Goal: Information Seeking & Learning: Find specific fact

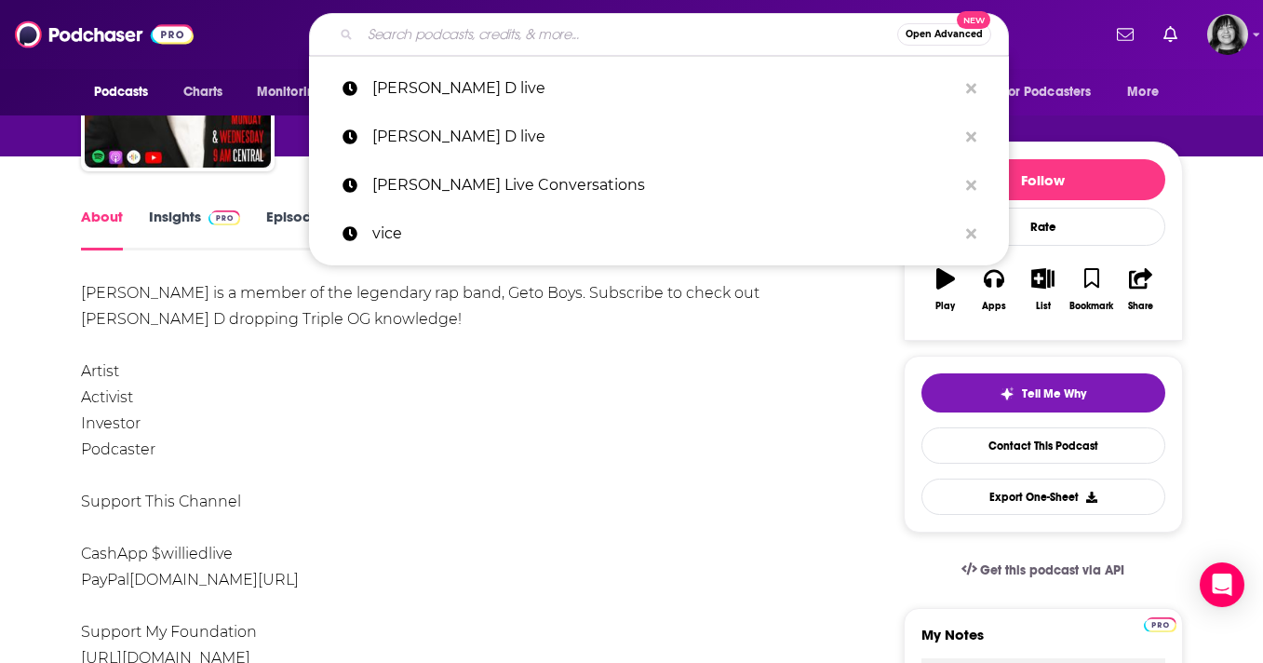
type input "The Gray Area with [PERSON_NAME]"
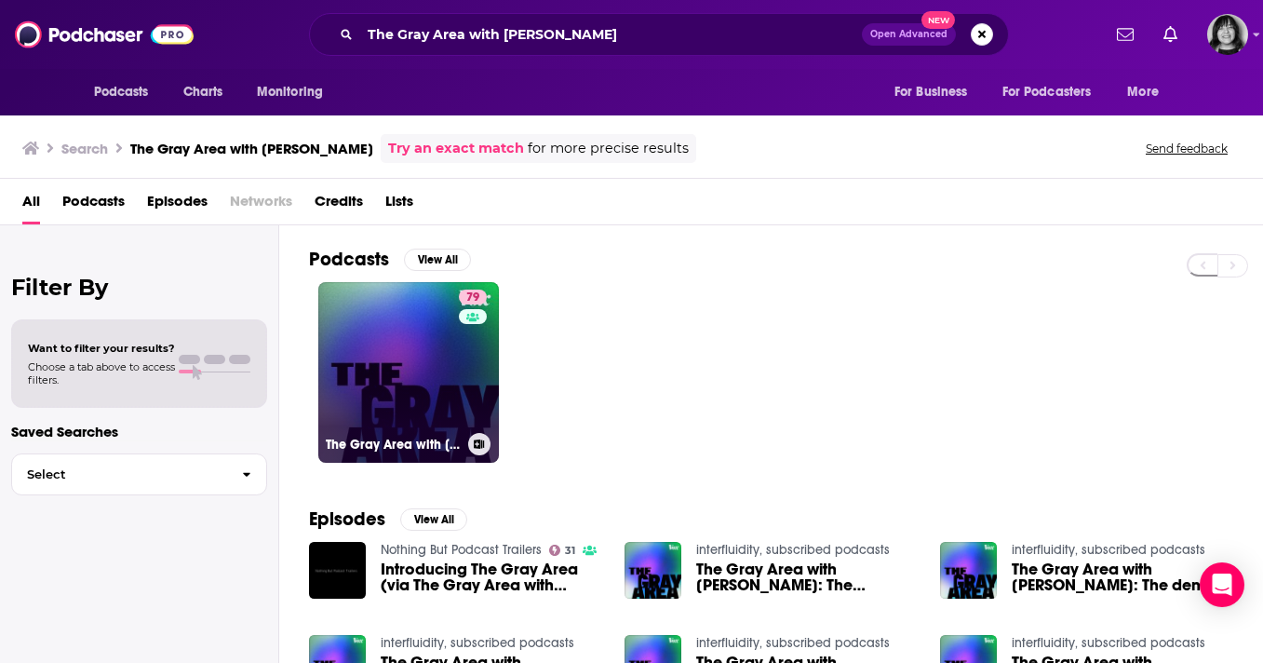
click at [408, 328] on link "79 The Gray Area with [PERSON_NAME]" at bounding box center [408, 372] width 181 height 181
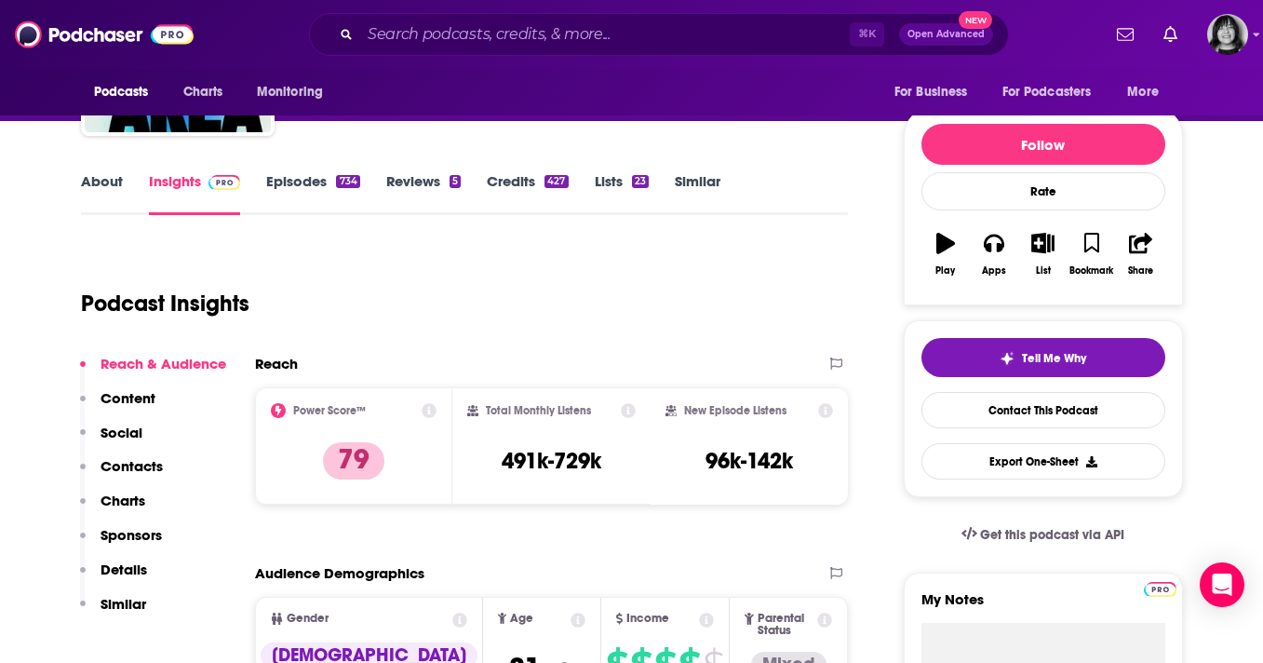
scroll to position [160, 0]
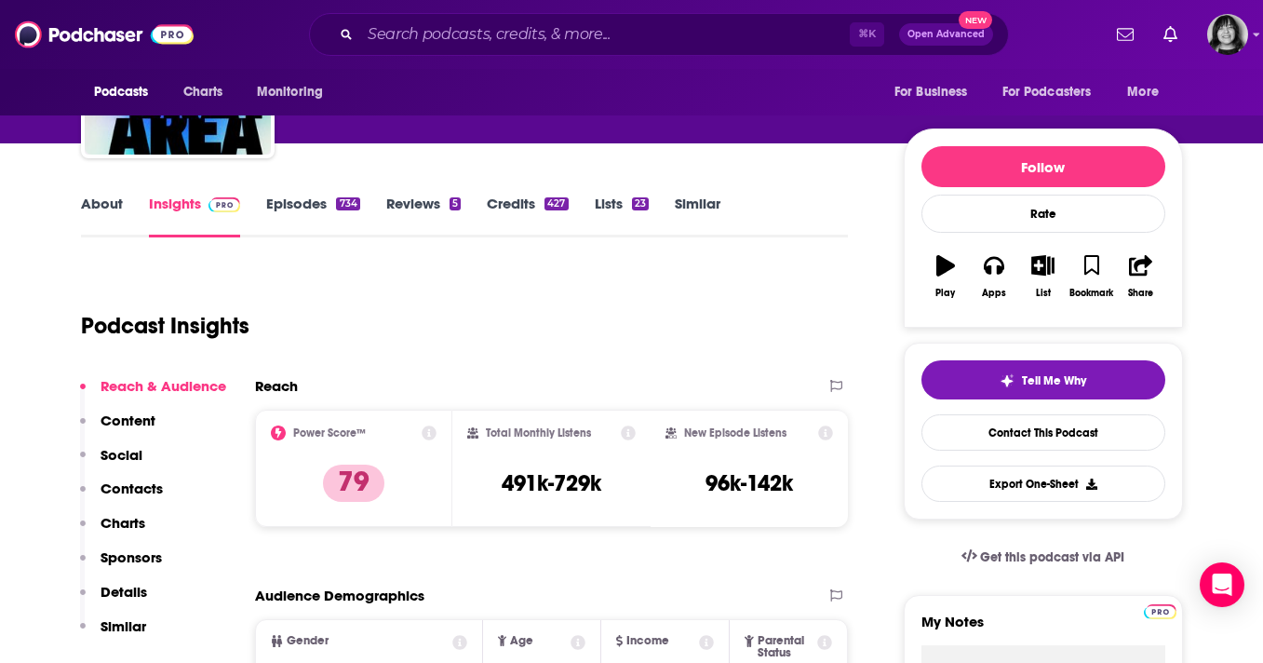
click at [102, 202] on link "About" at bounding box center [102, 215] width 42 height 43
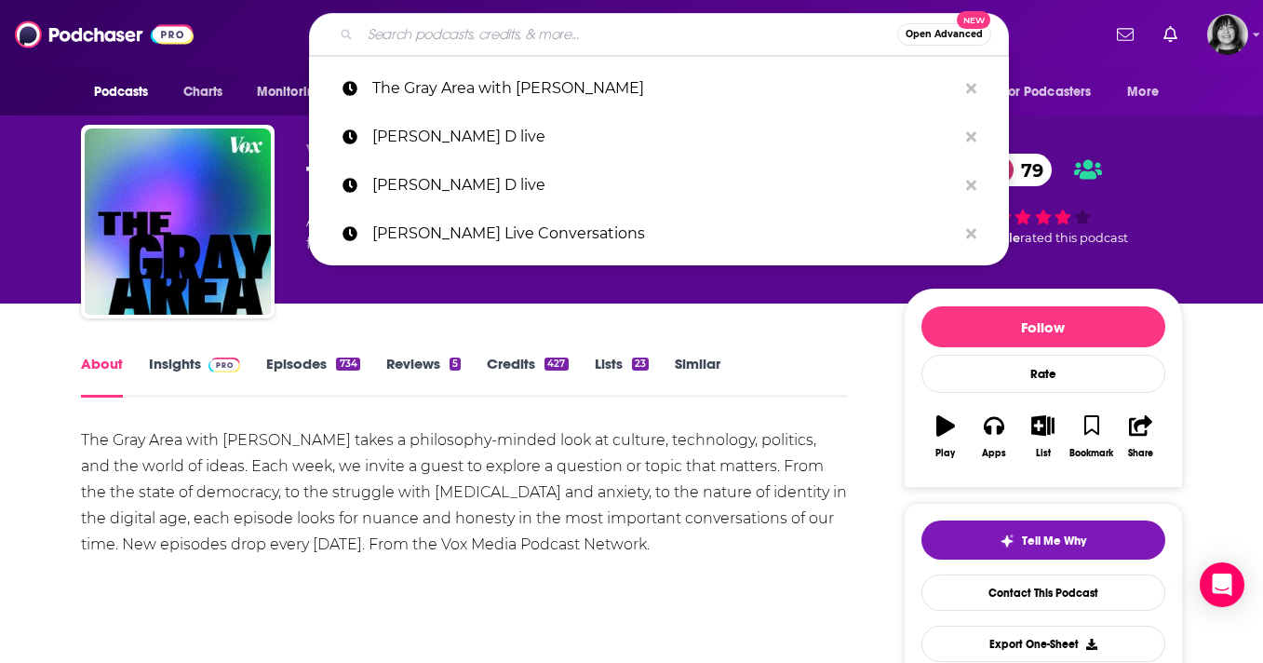
click at [530, 32] on input "Search podcasts, credits, & more..." at bounding box center [628, 35] width 537 height 30
paste input "Here's Where It Gets Interesting"
type input "Here's Where It Gets Interesting"
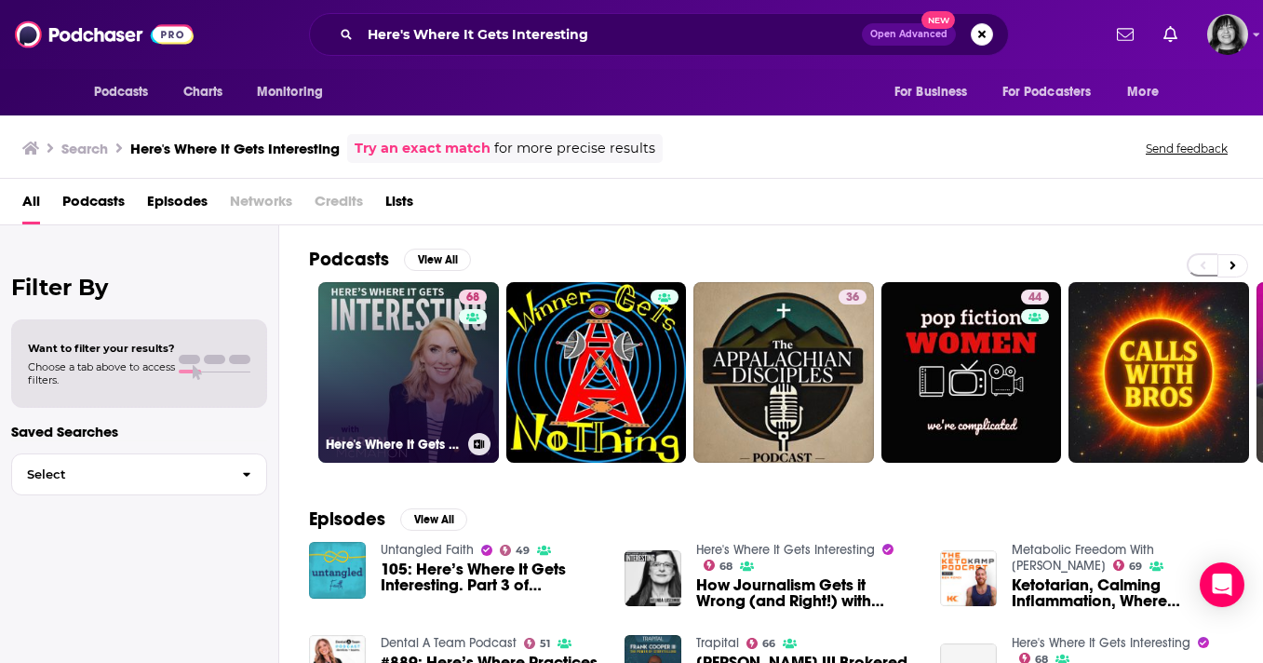
click at [412, 407] on link "68 Here's Where It Gets Interesting" at bounding box center [408, 372] width 181 height 181
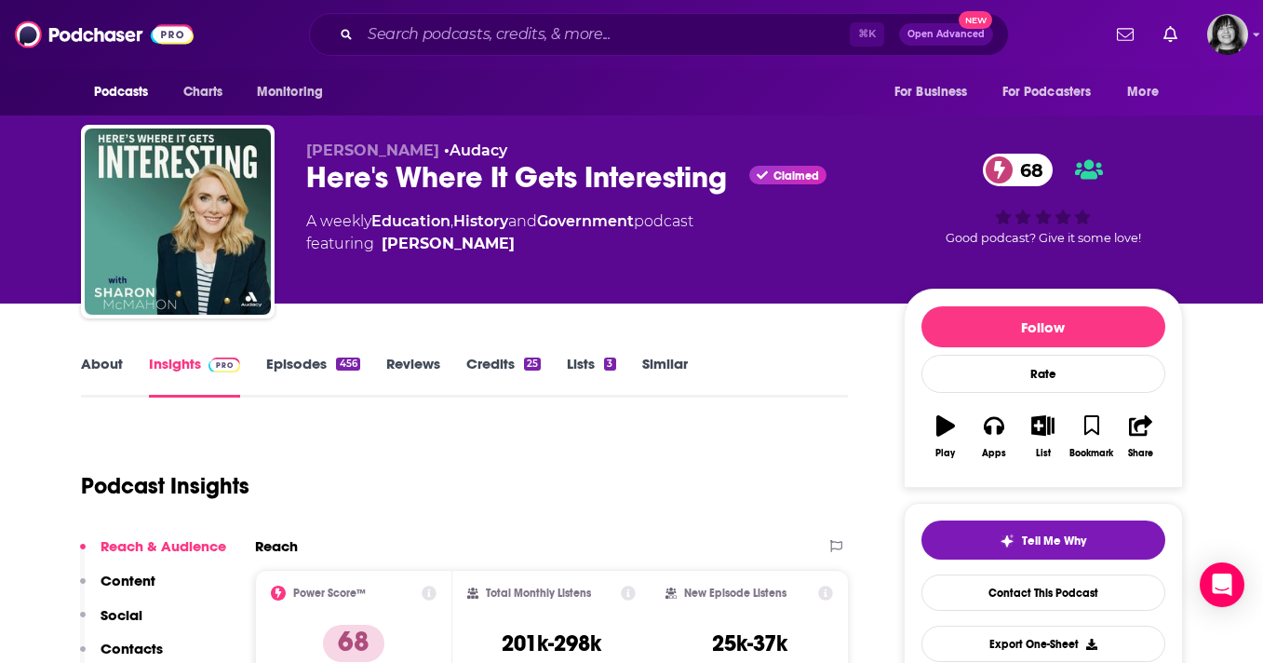
click at [110, 369] on link "About" at bounding box center [102, 376] width 42 height 43
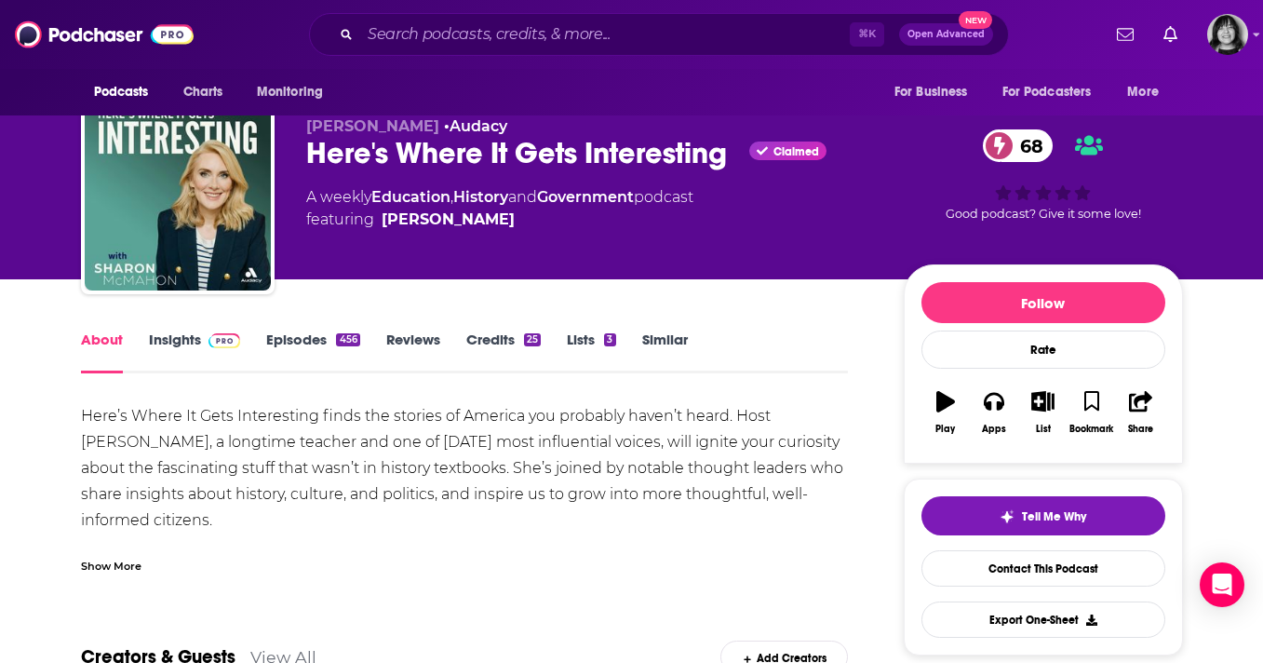
scroll to position [25, 0]
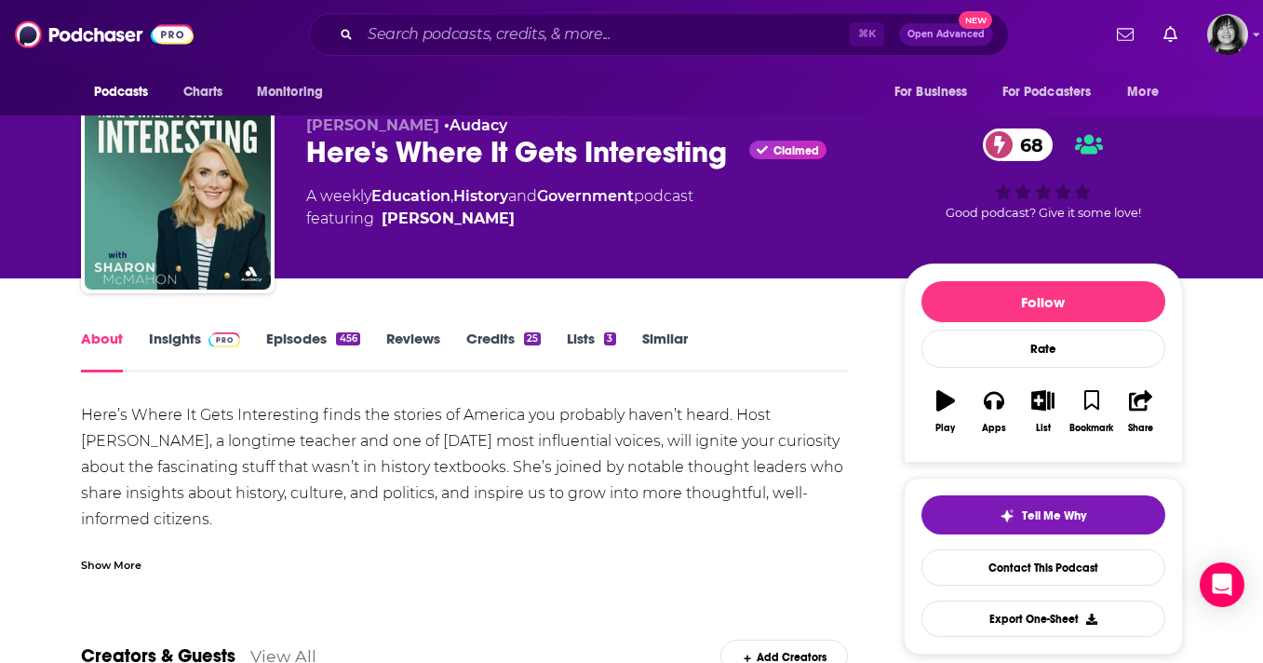
click at [122, 563] on div "Show More" at bounding box center [111, 564] width 60 height 18
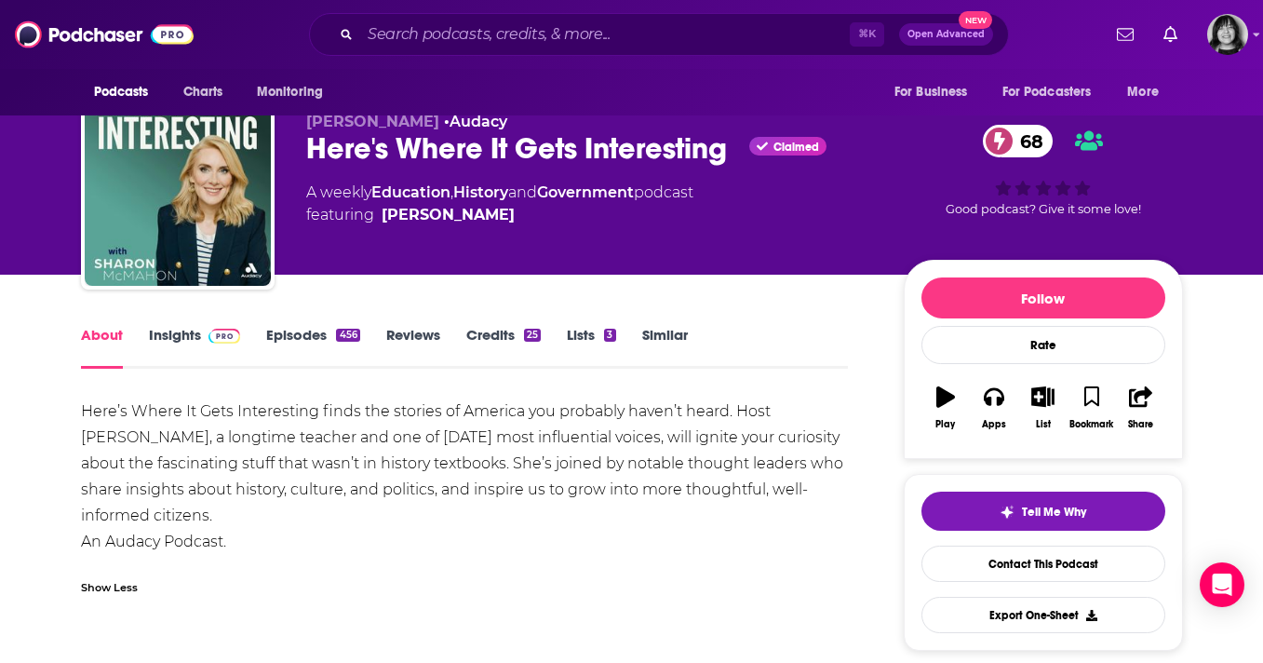
scroll to position [31, 0]
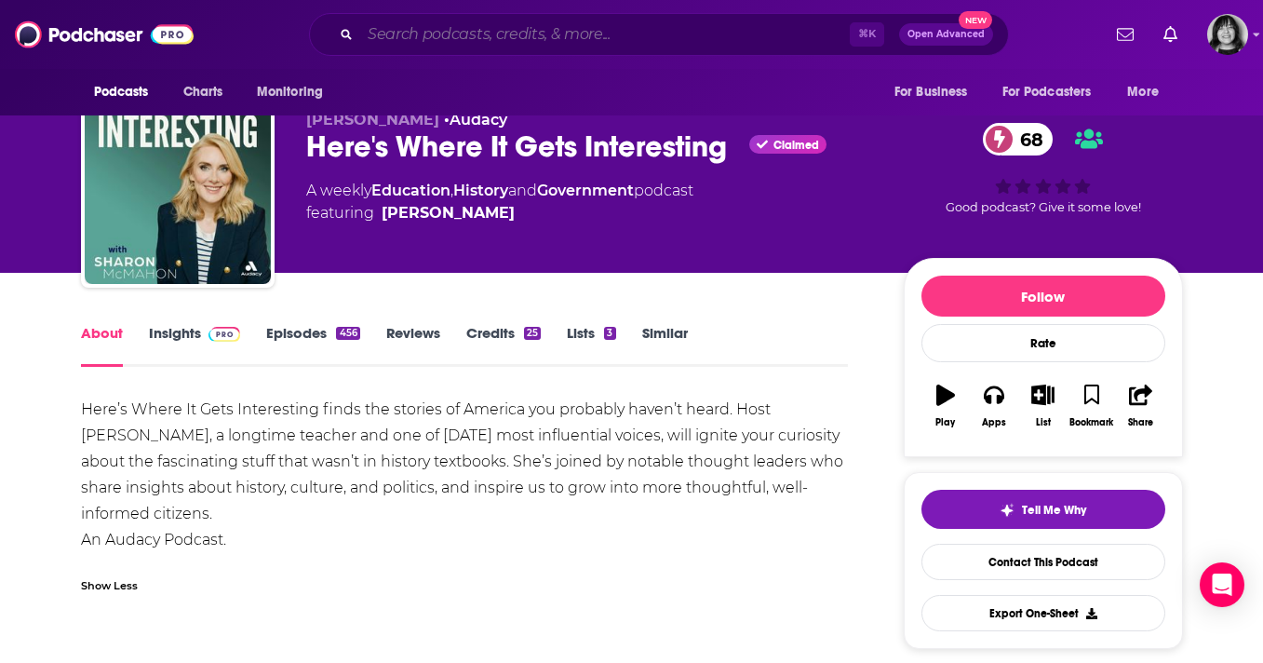
click at [564, 33] on input "Search podcasts, credits, & more..." at bounding box center [604, 35] width 489 height 30
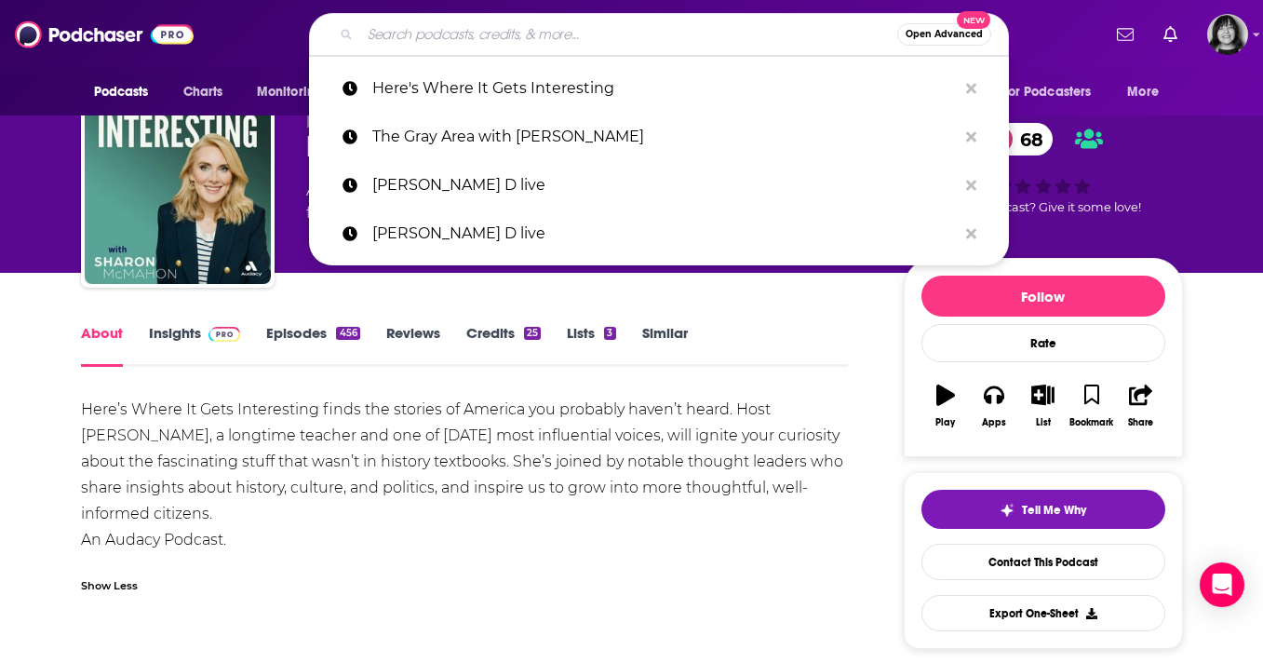
paste input "The Unapologetic Man Podcast"
type input "The Unapologetic Man Podcast"
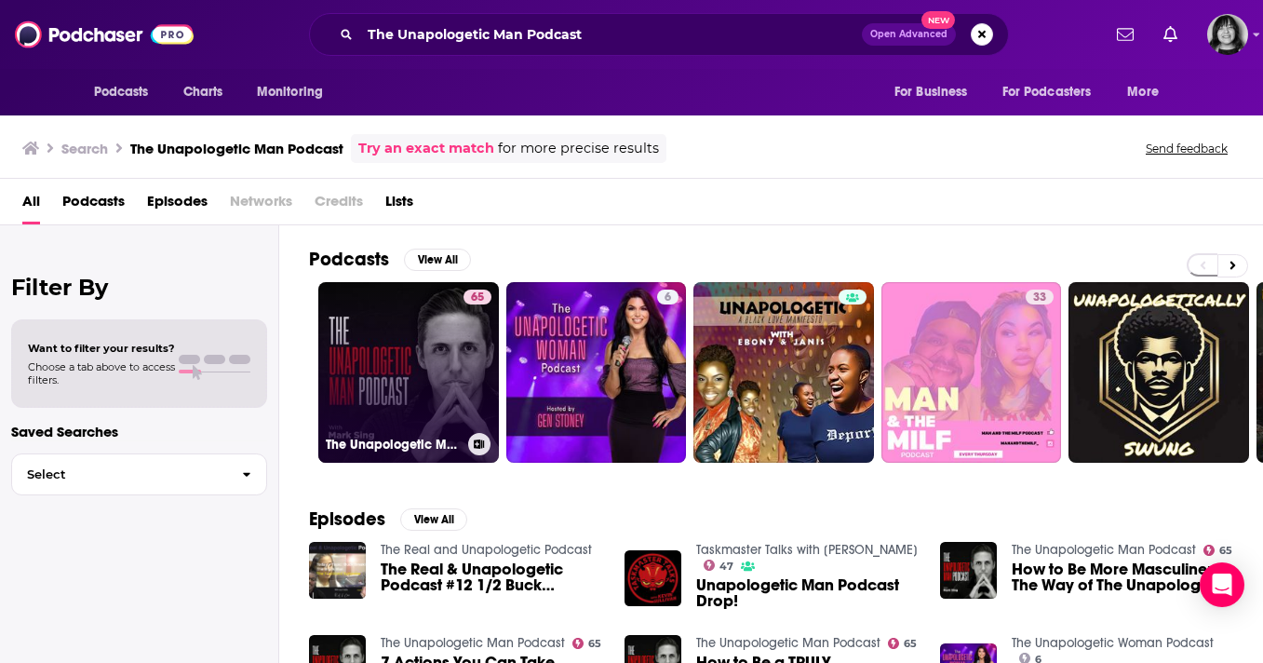
click at [378, 358] on link "65 The Unapologetic Man Podcast" at bounding box center [408, 372] width 181 height 181
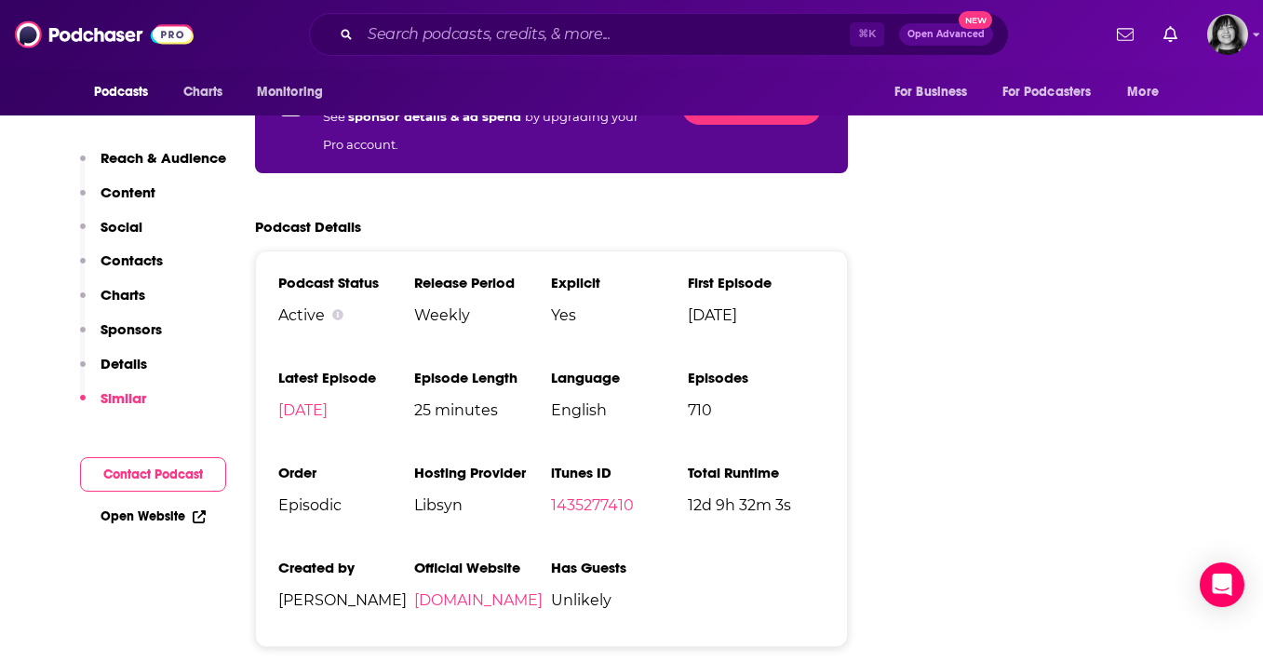
scroll to position [3088, 0]
click at [602, 464] on li "iTunes ID 1435277410" at bounding box center [619, 496] width 137 height 65
click at [601, 497] on link "1435277410" at bounding box center [592, 506] width 83 height 18
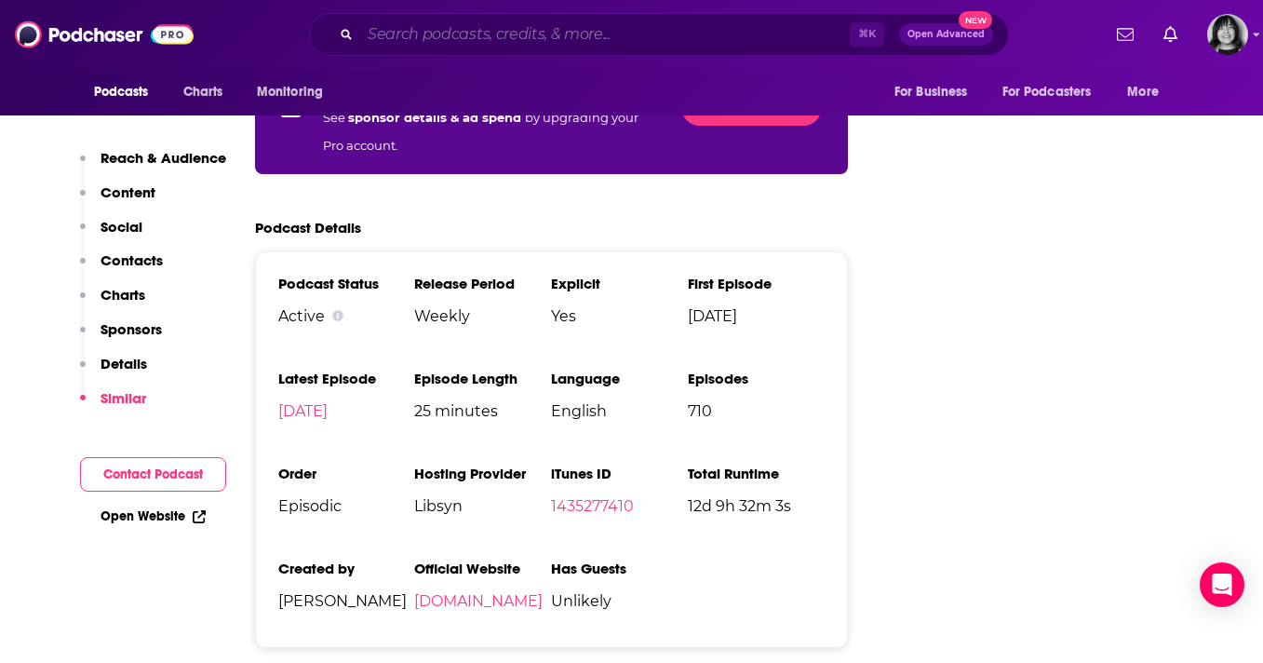
click at [605, 42] on input "Search podcasts, credits, & more..." at bounding box center [604, 35] width 489 height 30
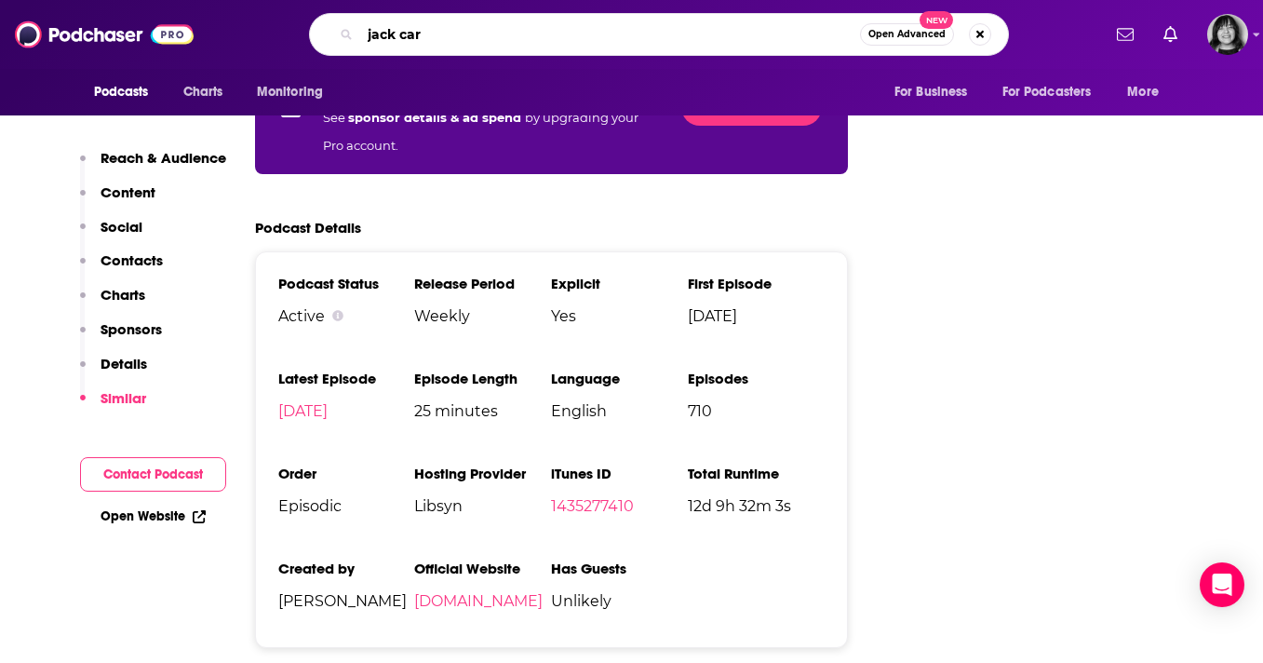
type input "[PERSON_NAME]"
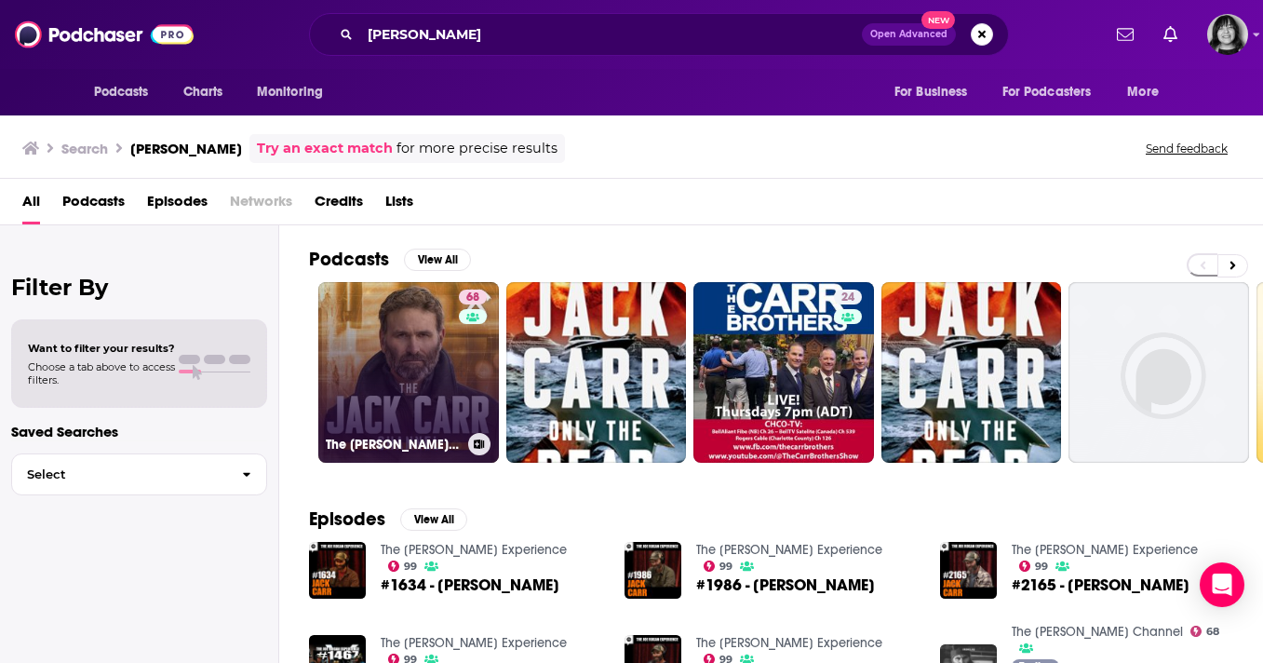
click at [444, 371] on link "68 The [PERSON_NAME] Channel" at bounding box center [408, 372] width 181 height 181
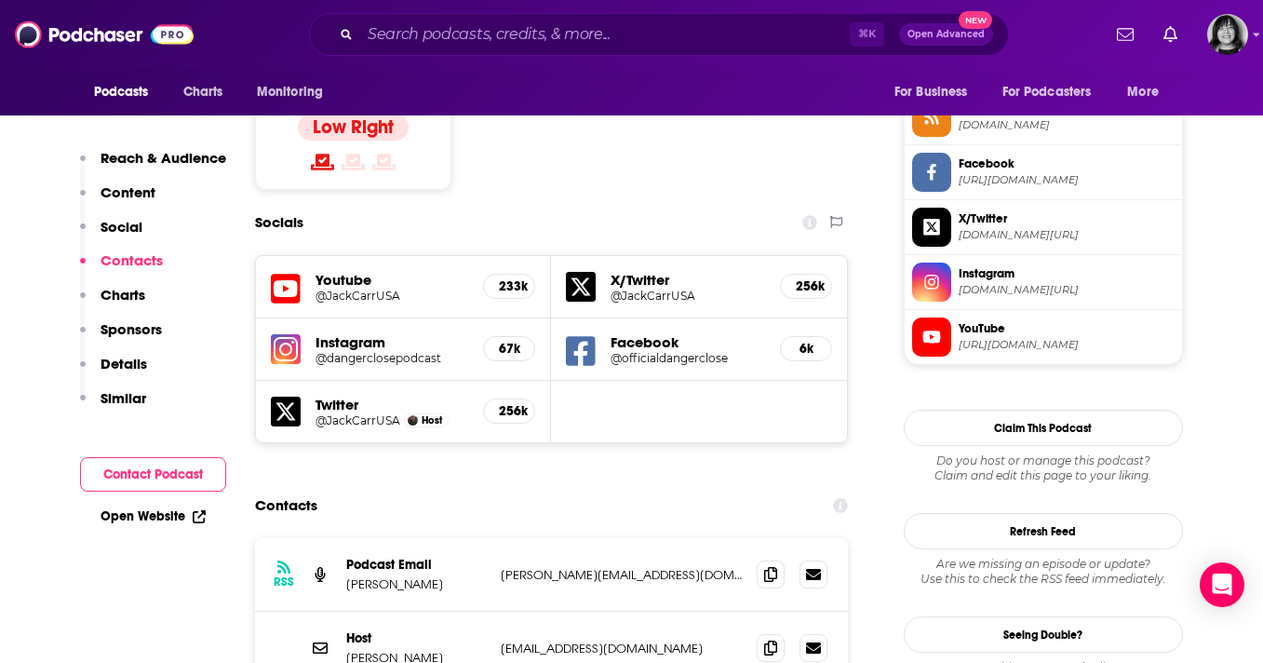
scroll to position [1547, 0]
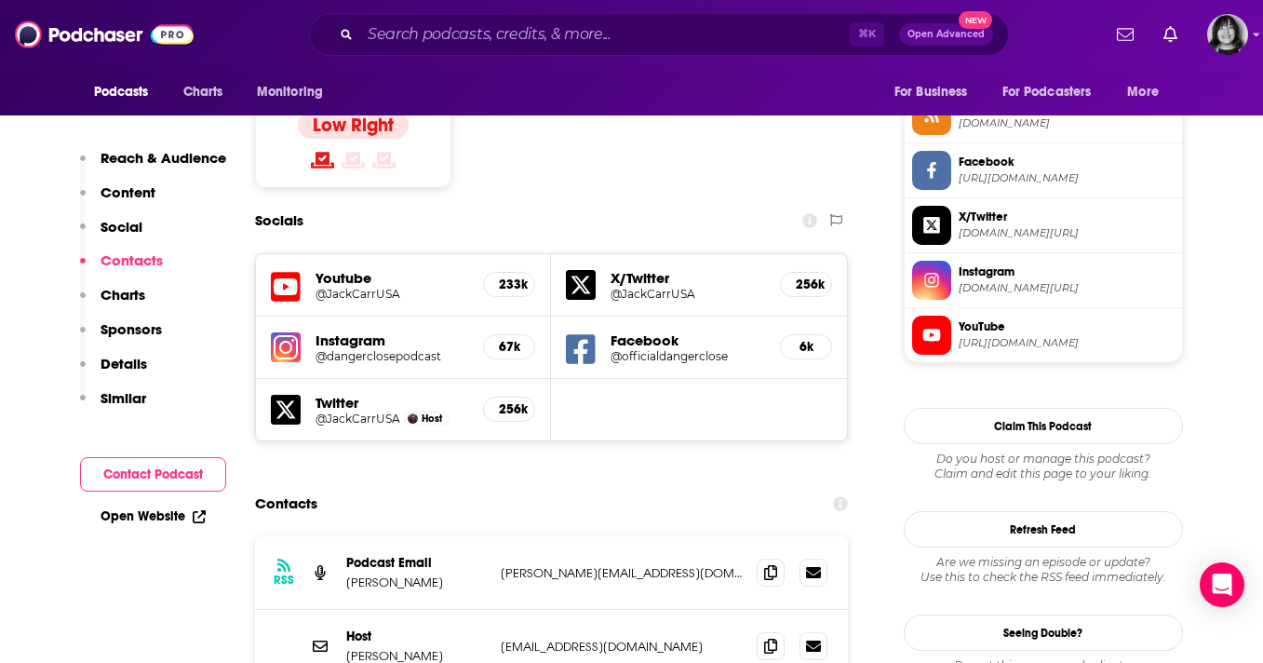
click at [286, 332] on img at bounding box center [286, 347] width 30 height 30
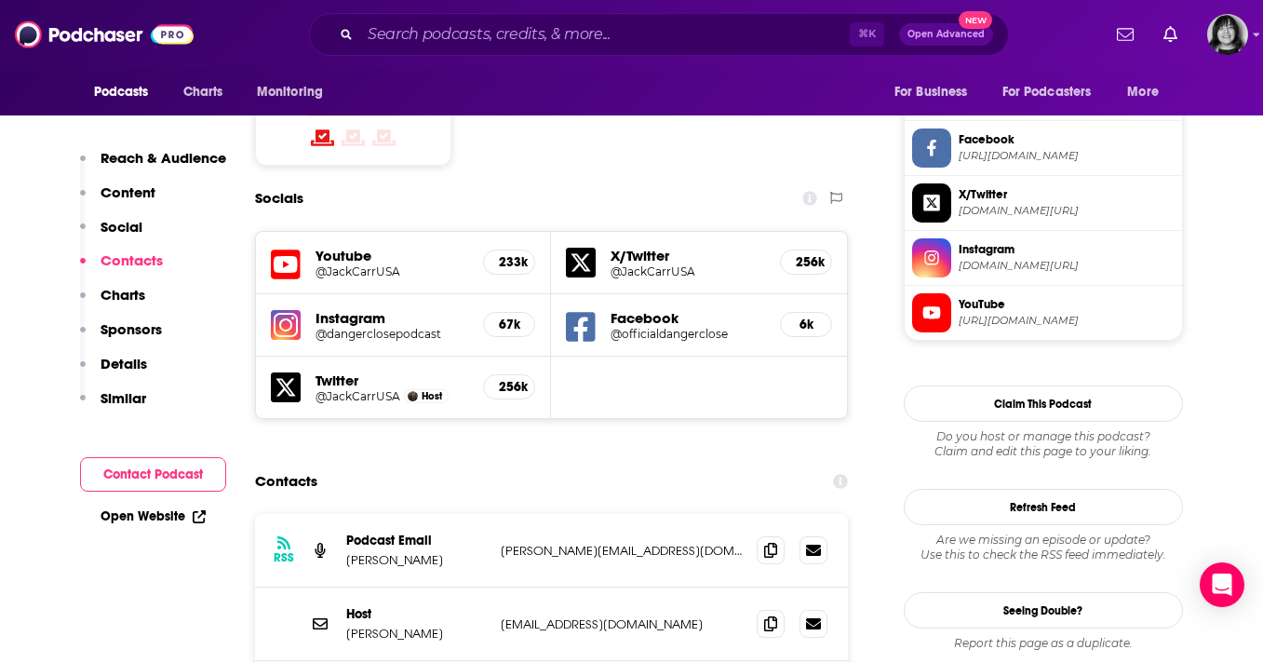
click at [290, 248] on icon at bounding box center [286, 265] width 30 height 34
